Goal: Use online tool/utility: Utilize a website feature to perform a specific function

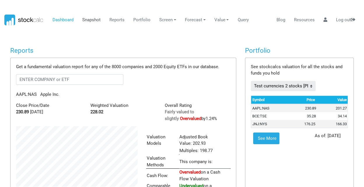
scroll to position [97, 130]
click at [69, 31] on body "Dashboard Snapshot Reports Portfolio Screen Stock Screener Sector ETF Industry …" at bounding box center [182, 93] width 364 height 187
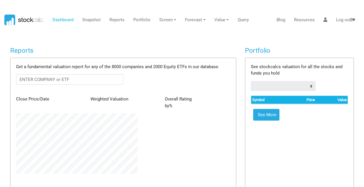
scroll to position [60, 130]
click at [165, 19] on link "Screen" at bounding box center [167, 20] width 21 height 11
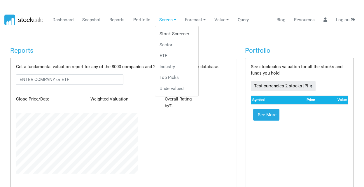
click at [167, 33] on link "Stock Screener" at bounding box center [176, 34] width 39 height 11
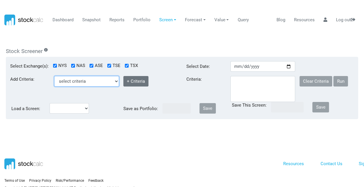
click at [116, 81] on select "select criteria Beta Buy Close Price Country ID Current Ratio Debt To Equity (%…" at bounding box center [86, 81] width 65 height 10
select select "ClosePrice"
click at [54, 76] on select "select criteria Beta Buy Close Price Country ID Current Ratio Debt To Equity (%…" at bounding box center [86, 81] width 65 height 10
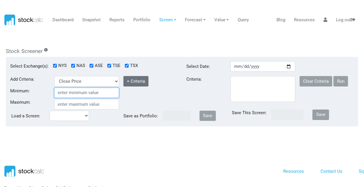
click at [71, 93] on input "Minimum:" at bounding box center [86, 93] width 65 height 10
type input "100"
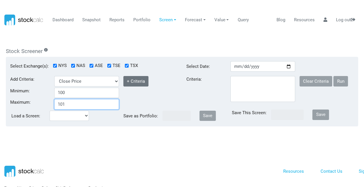
type input "101"
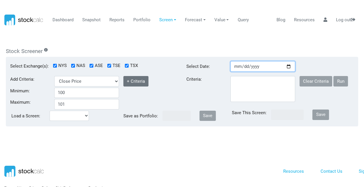
click at [288, 66] on input "[DATE]" at bounding box center [262, 66] width 65 height 10
type input "[DATE]"
click at [212, 88] on label "Criteria:" at bounding box center [204, 88] width 44 height 24
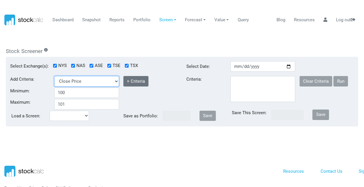
click at [119, 87] on select "select criteria Beta Buy Close Price Country ID Current Ratio Debt To Equity (%…" at bounding box center [86, 81] width 65 height 10
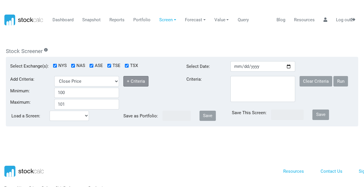
click at [131, 79] on button "+ Criteria" at bounding box center [135, 81] width 25 height 10
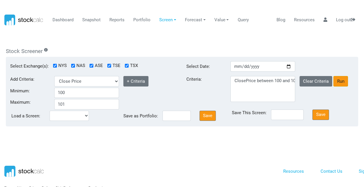
click at [338, 81] on button "Run" at bounding box center [340, 81] width 15 height 10
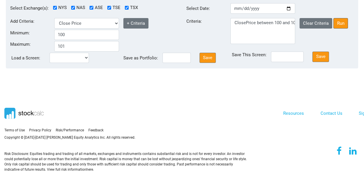
scroll to position [0, 0]
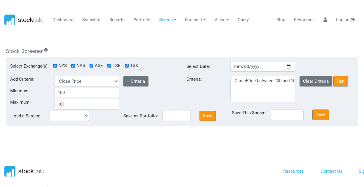
click at [188, 171] on div "Terms of Use Privacy Policy Risk/Performance" at bounding box center [95, 183] width 190 height 39
click at [140, 6] on body "Dashboard Snapshot Reports Portfolio Screen Stock Screener Sector ETF Industry …" at bounding box center [182, 93] width 364 height 187
click at [168, 40] on body "Dashboard Snapshot Reports Portfolio Screen Stock Screener Sector ETF Industry …" at bounding box center [182, 93] width 364 height 187
